Goal: Information Seeking & Learning: Learn about a topic

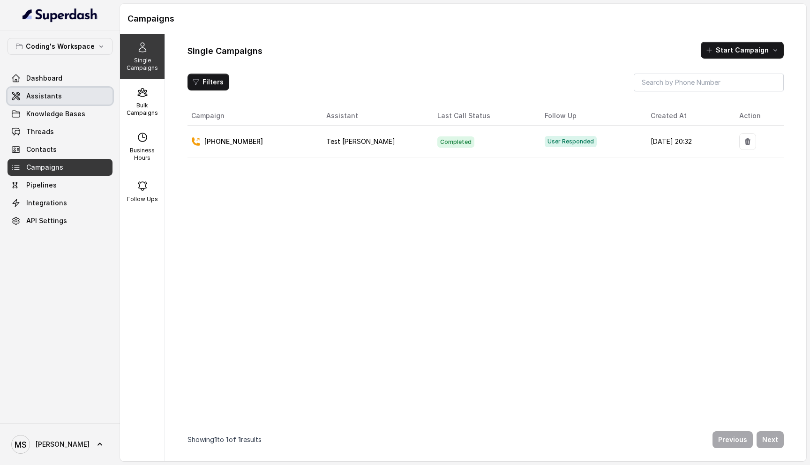
click at [41, 96] on span "Assistants" at bounding box center [44, 95] width 36 height 9
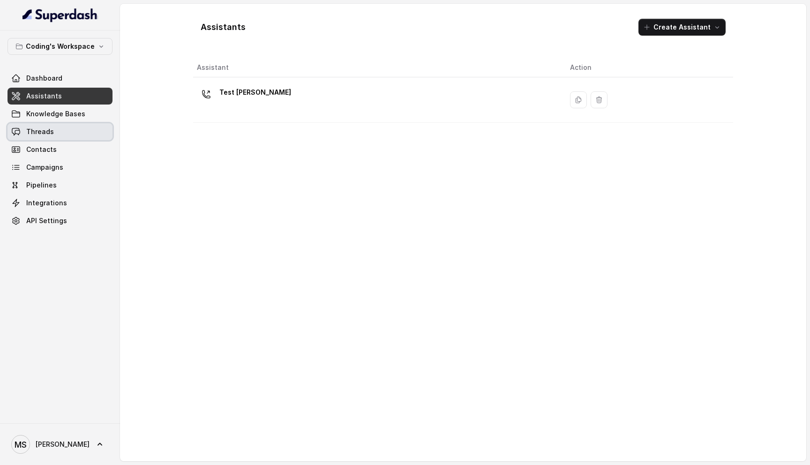
click at [52, 133] on link "Threads" at bounding box center [60, 131] width 105 height 17
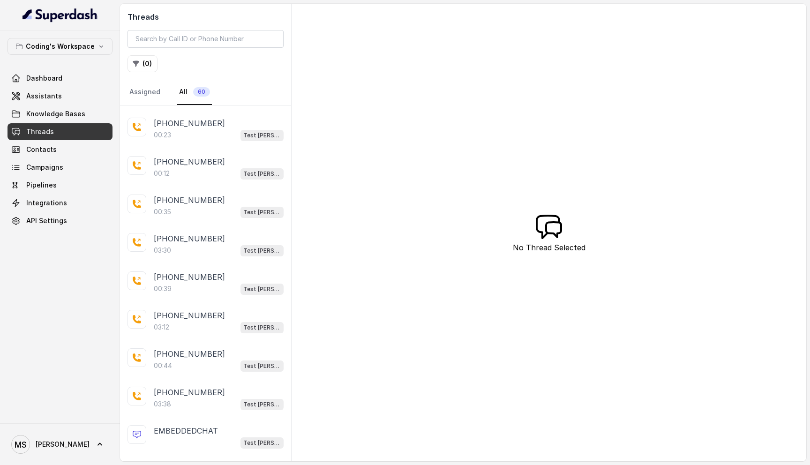
scroll to position [307, 0]
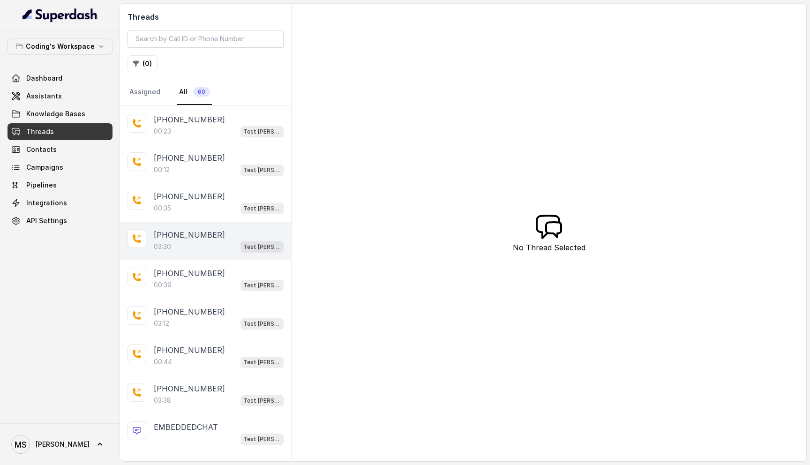
click at [191, 242] on div "03:30 Test Mihir" at bounding box center [219, 246] width 130 height 12
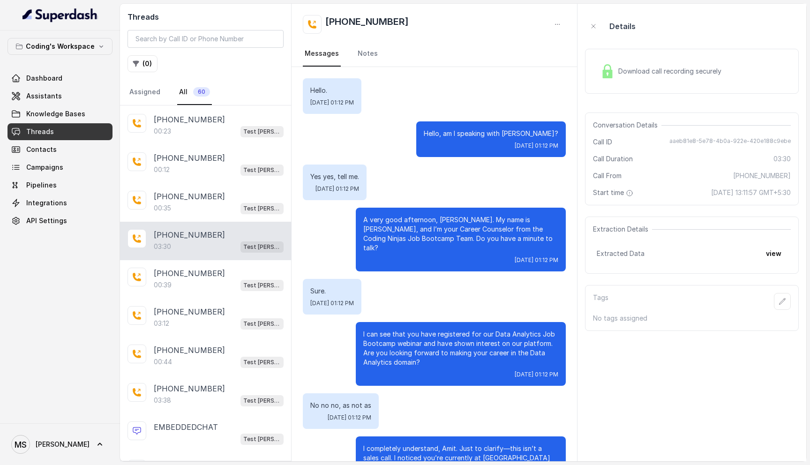
scroll to position [1263, 0]
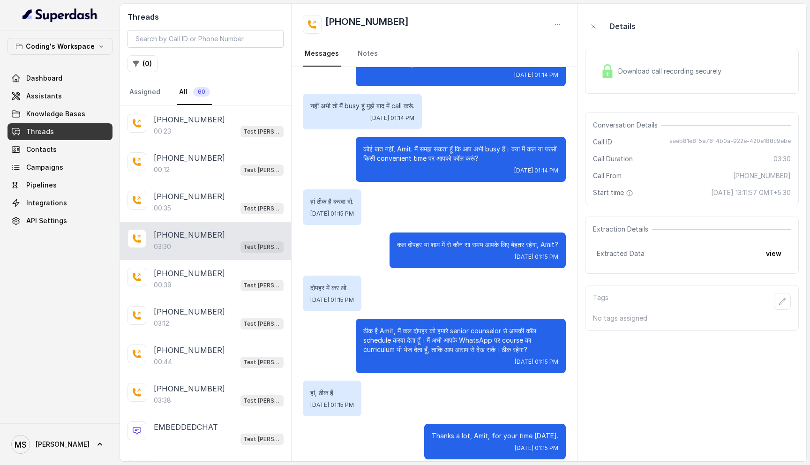
click at [618, 81] on div "Download call recording securely" at bounding box center [661, 71] width 128 height 22
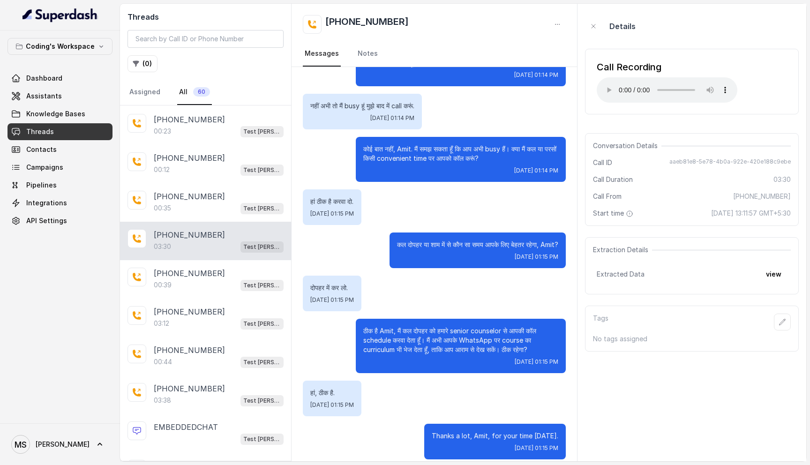
click at [665, 121] on div "Call Recording Your browser does not support the audio element." at bounding box center [692, 81] width 214 height 81
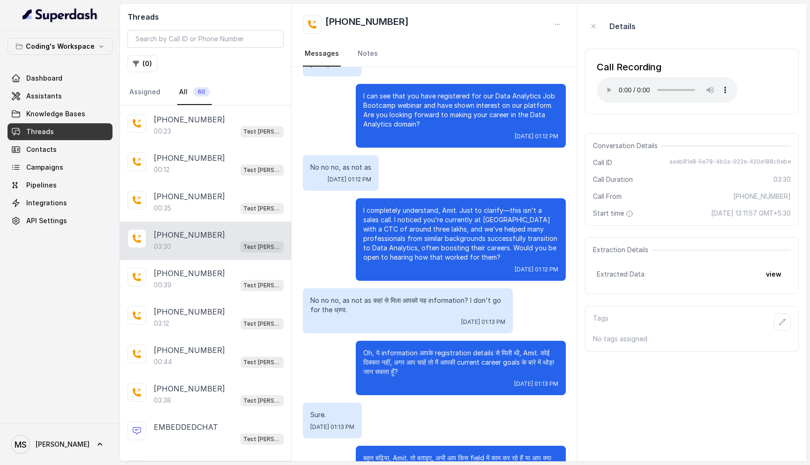
scroll to position [239, 0]
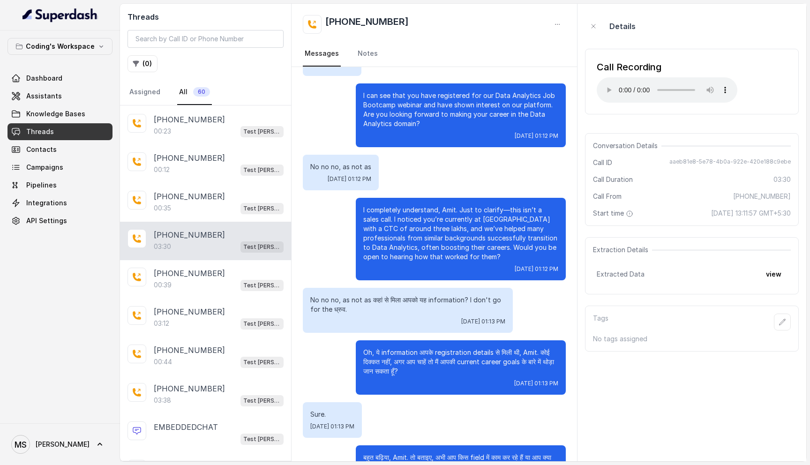
click at [438, 295] on p "No no no, as not as कहां से मिला आपको यह information? I don't go for the ध्रुव." at bounding box center [407, 304] width 195 height 19
click at [433, 348] on p "Oh, ये information आपके registration details से मिली थी, Amit. कोई दिक्कत नहीं,…" at bounding box center [460, 362] width 195 height 28
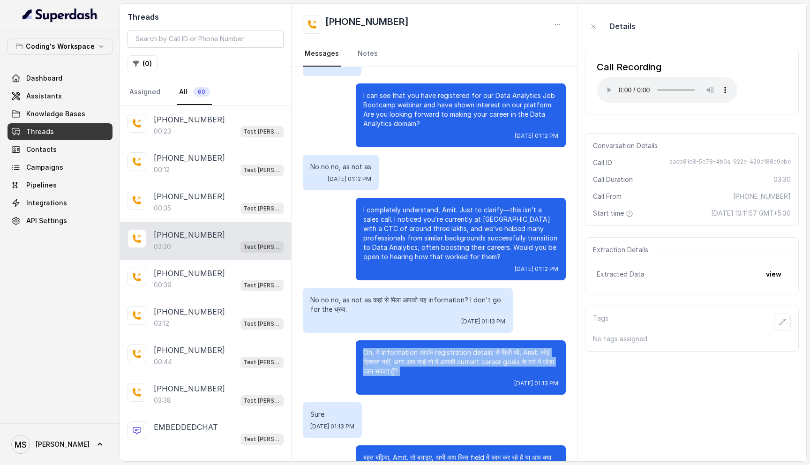
click at [433, 348] on p "Oh, ये information आपके registration details से मिली थी, Amit. कोई दिक्कत नहीं,…" at bounding box center [460, 362] width 195 height 28
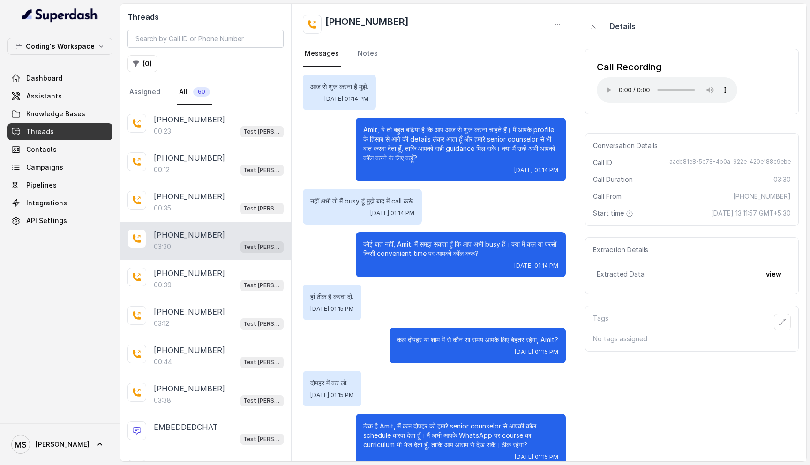
scroll to position [1263, 0]
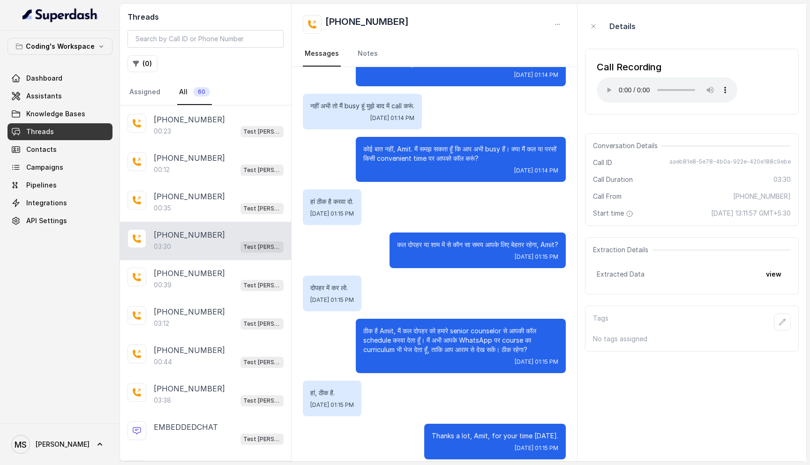
click at [410, 326] on p "ठीक है Amit, मैं कल दोपहर को हमारे senior counselor से आपकी कॉल schedule करवा द…" at bounding box center [460, 340] width 195 height 28
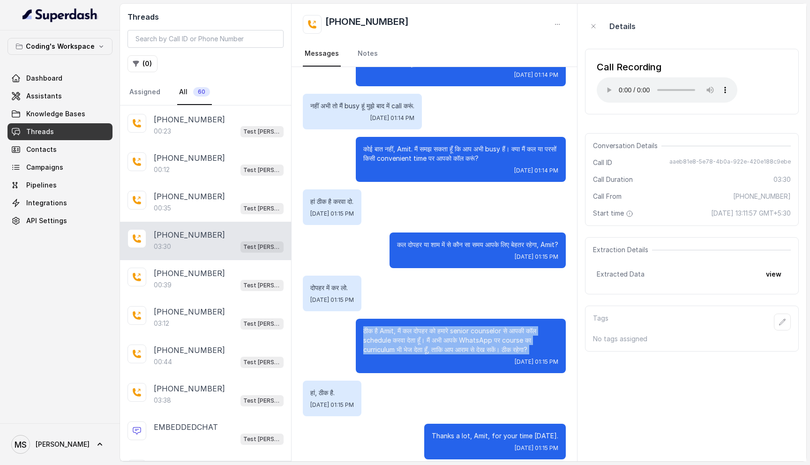
click at [410, 326] on p "ठीक है Amit, मैं कल दोपहर को हमारे senior counselor से आपकी कॉल schedule करवा द…" at bounding box center [460, 340] width 195 height 28
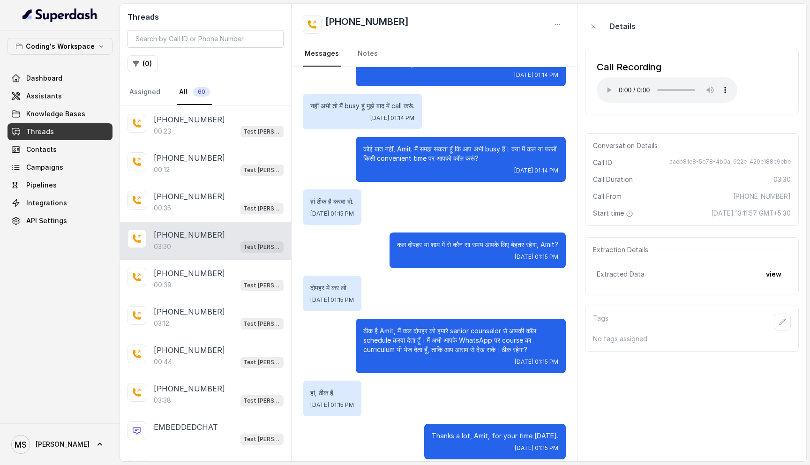
click at [410, 326] on p "ठीक है Amit, मैं कल दोपहर को हमारे senior counselor से आपकी कॉल schedule करवा द…" at bounding box center [460, 340] width 195 height 28
